Goal: Transaction & Acquisition: Purchase product/service

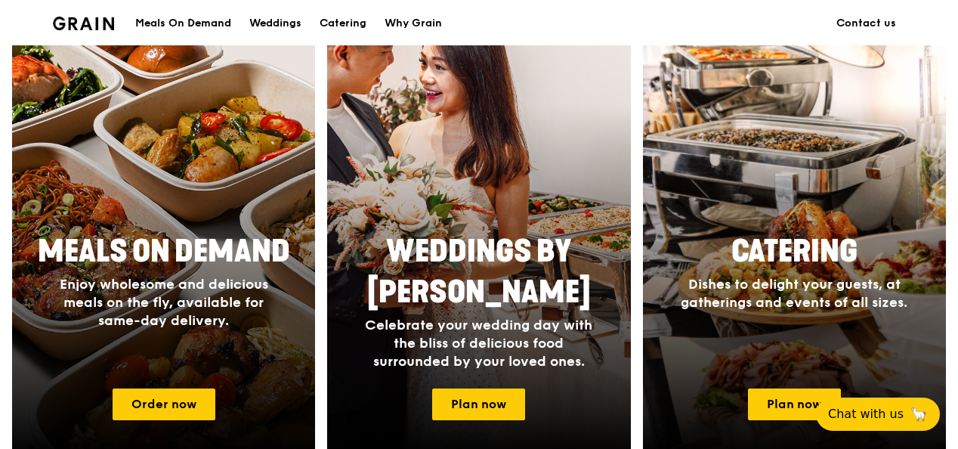
scroll to position [604, 0]
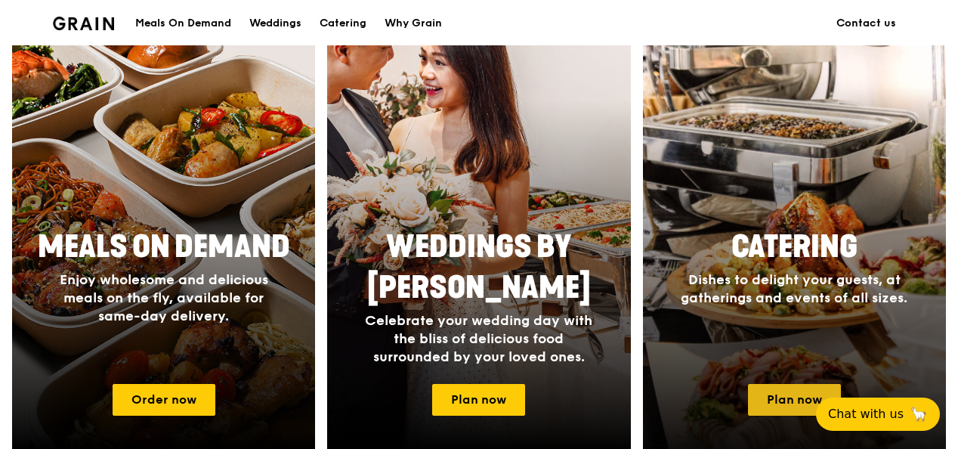
click at [787, 394] on link "Plan now" at bounding box center [794, 400] width 93 height 32
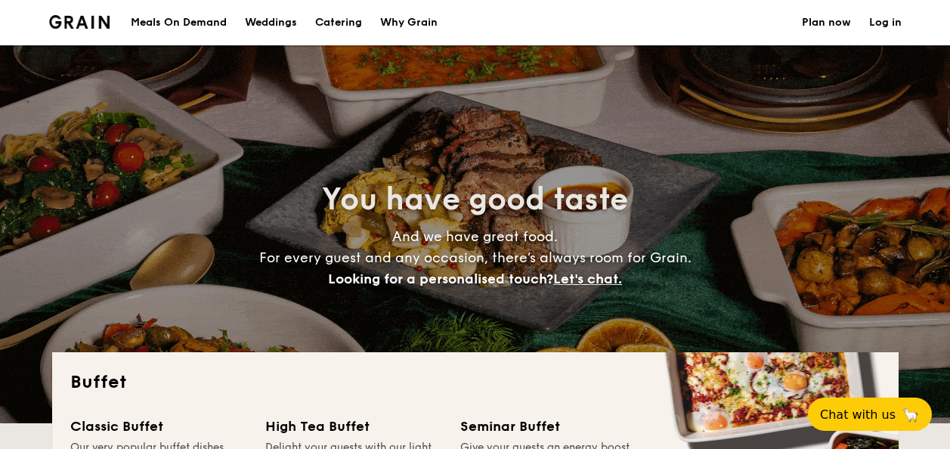
select select
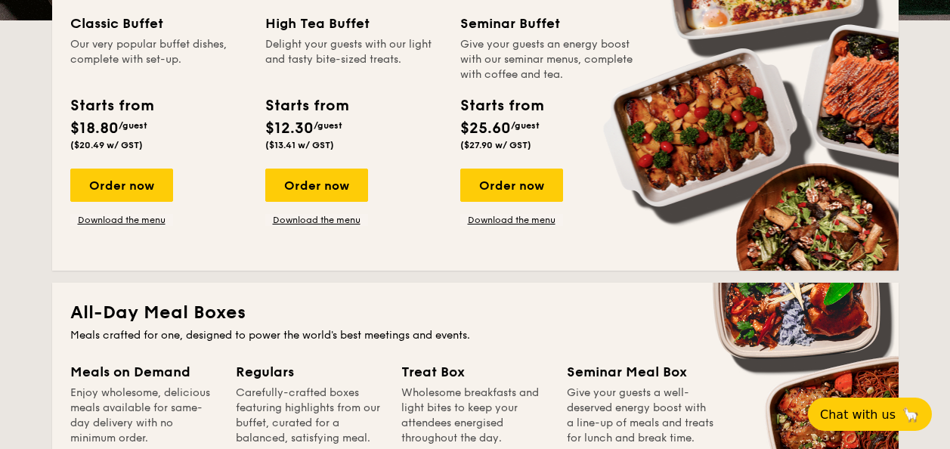
scroll to position [604, 0]
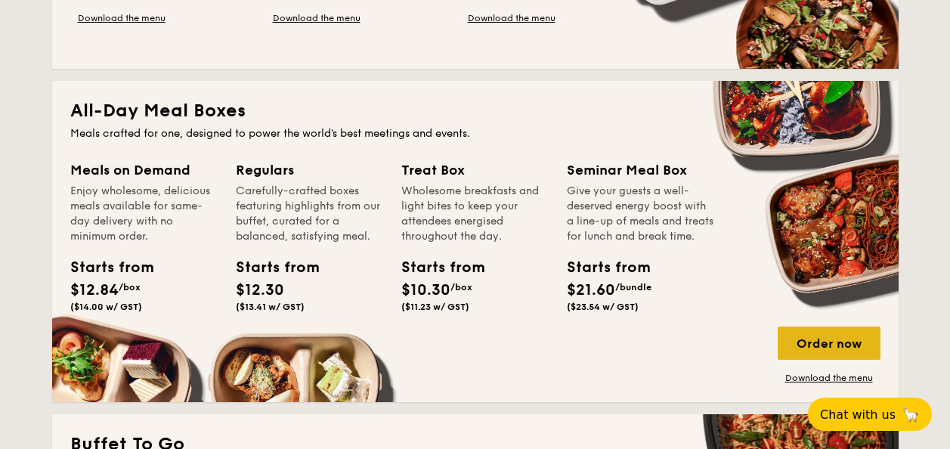
click at [833, 343] on div "Order now" at bounding box center [828, 342] width 103 height 33
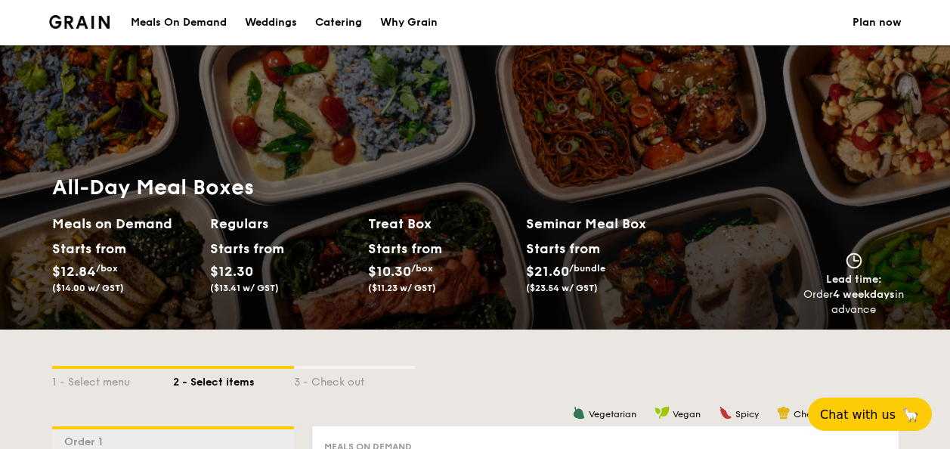
scroll to position [202, 0]
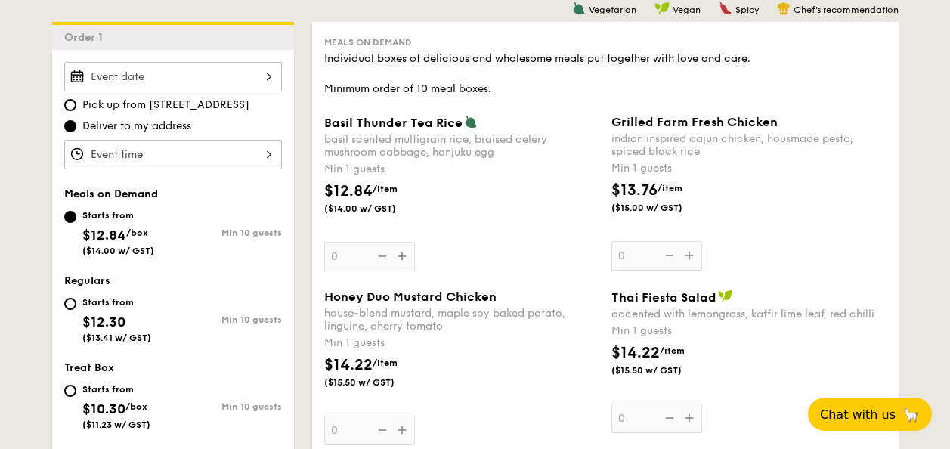
click at [267, 152] on input "Basil Thunder Tea [PERSON_NAME] scented multigrain rice, braised celery mushroo…" at bounding box center [173, 154] width 218 height 29
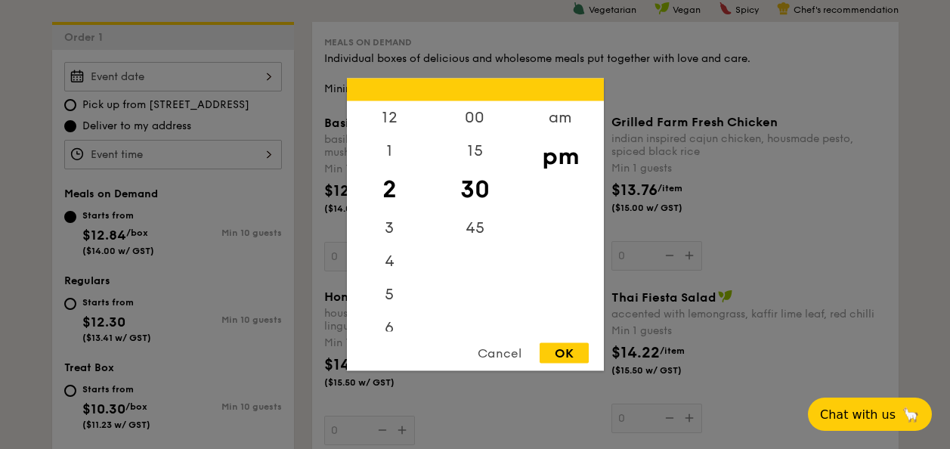
click at [13, 169] on div at bounding box center [475, 224] width 950 height 449
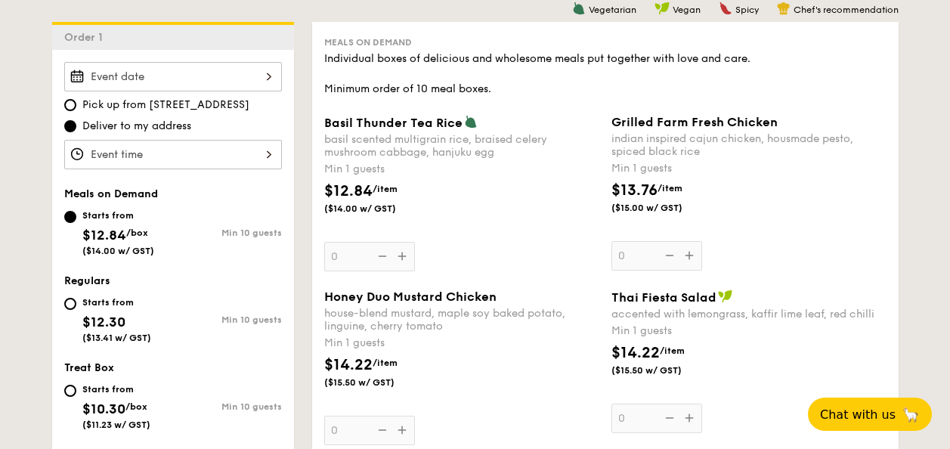
click at [261, 73] on input "Basil Thunder Tea [PERSON_NAME] scented multigrain rice, braised celery mushroo…" at bounding box center [173, 76] width 218 height 29
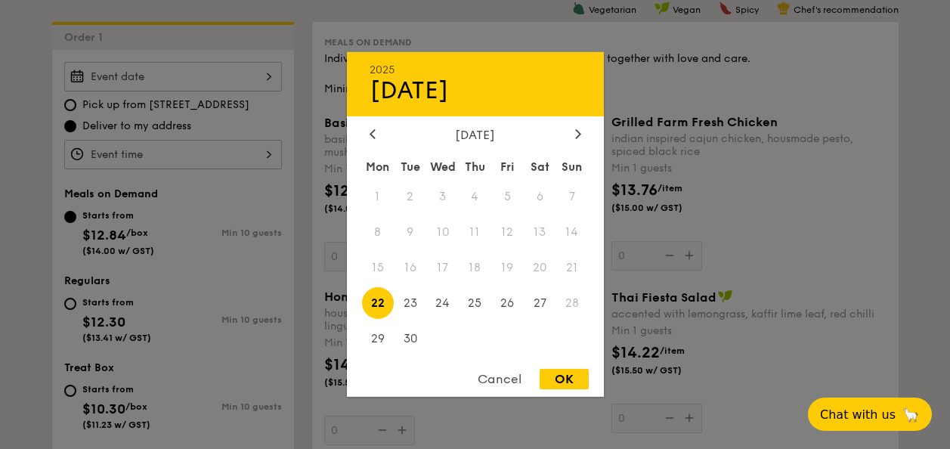
click at [515, 385] on div "Cancel" at bounding box center [499, 379] width 74 height 20
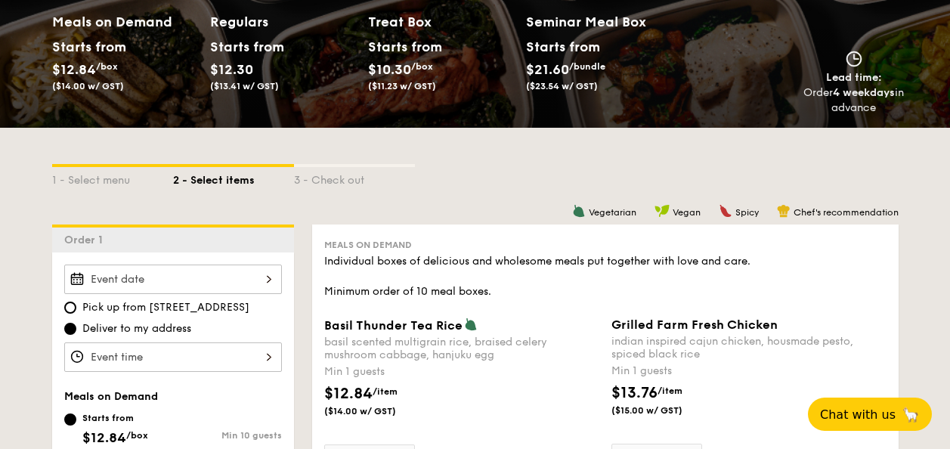
scroll to position [202, 0]
